Goal: Find specific page/section: Find specific page/section

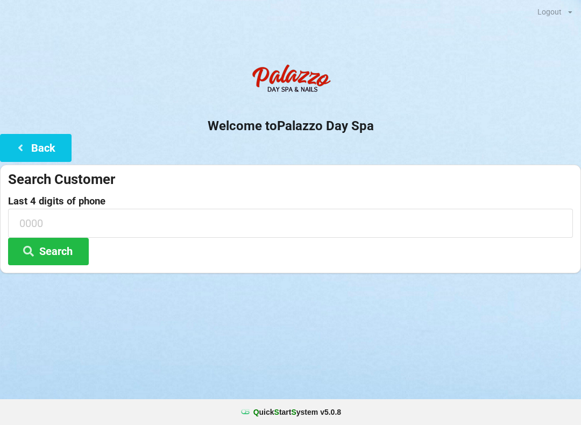
scroll to position [0, 8]
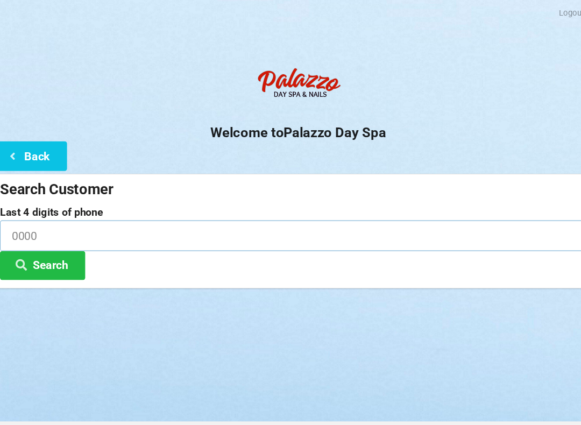
click at [115, 223] on input at bounding box center [290, 223] width 565 height 28
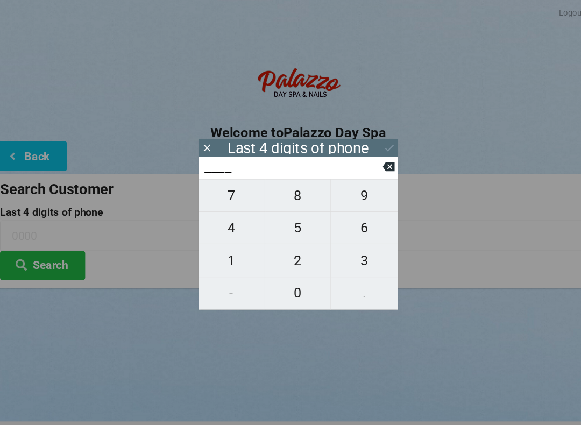
click at [292, 280] on span "0" at bounding box center [290, 277] width 62 height 23
type input "0___"
click at [294, 191] on span "8" at bounding box center [290, 185] width 62 height 23
type input "08__"
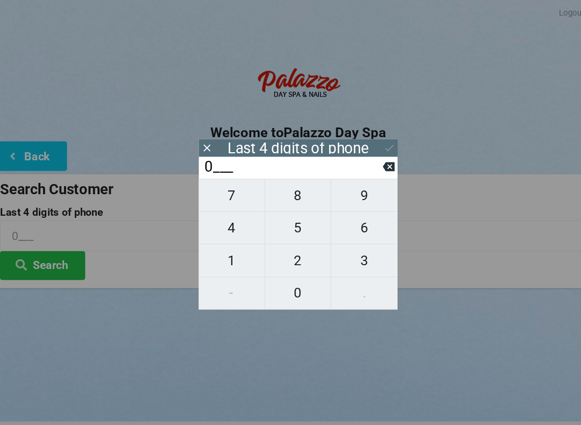
type input "08__"
click at [238, 220] on span "4" at bounding box center [227, 215] width 62 height 23
type input "084_"
click at [299, 283] on span "0" at bounding box center [290, 277] width 62 height 23
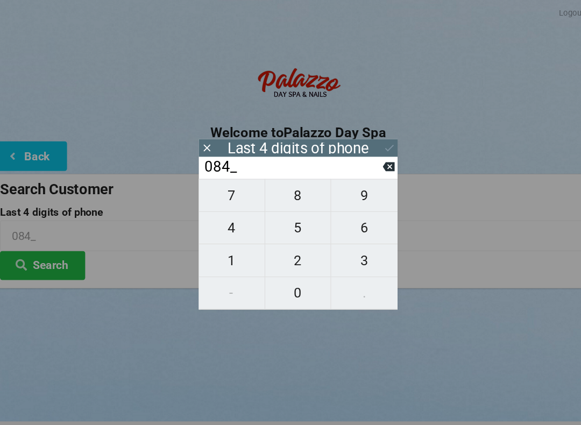
type input "0840"
click at [371, 145] on icon at bounding box center [376, 139] width 11 height 11
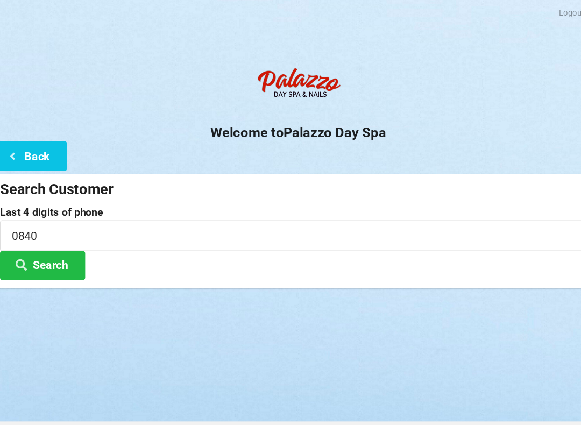
click at [62, 253] on button "Search" at bounding box center [48, 251] width 81 height 27
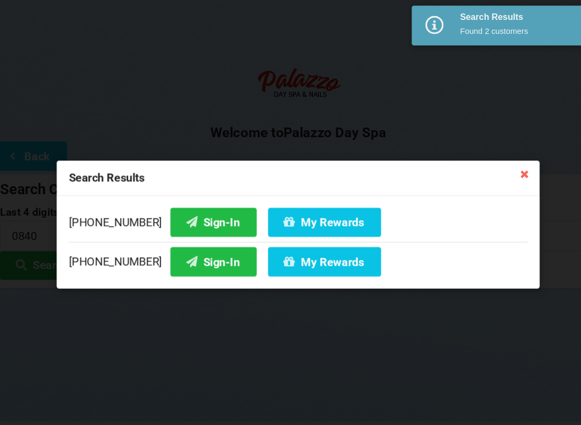
click at [196, 209] on button "Sign-In" at bounding box center [210, 209] width 82 height 27
